Goal: Task Accomplishment & Management: Use online tool/utility

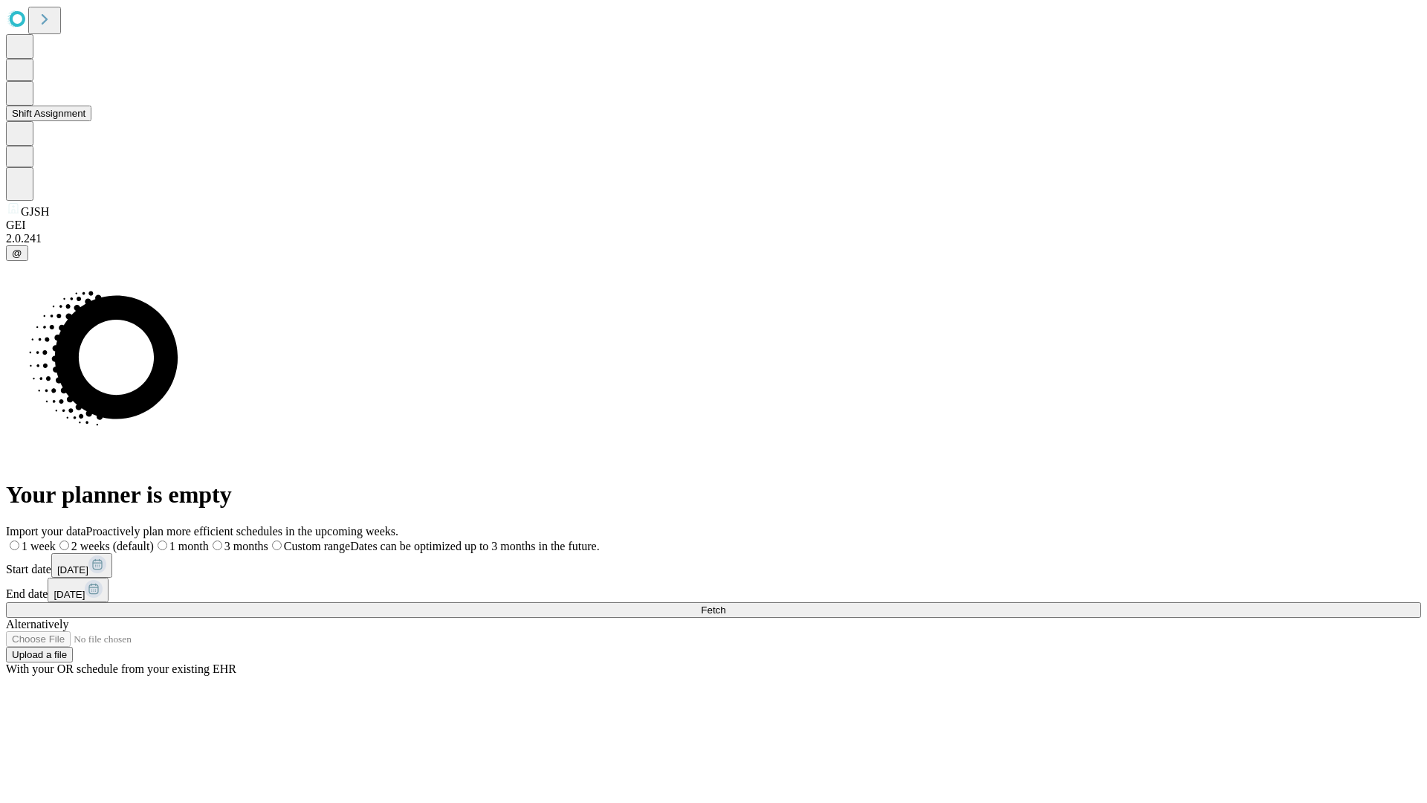
click at [91, 121] on button "Shift Assignment" at bounding box center [48, 114] width 85 height 16
